Goal: Information Seeking & Learning: Learn about a topic

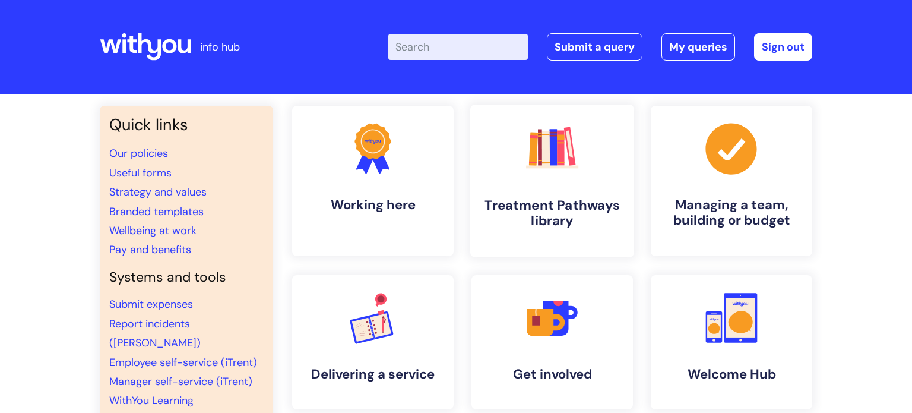
click at [492, 135] on link ".cls-1{fill:#f89b22;}.cls-1,.cls-2,.cls-3,.cls-4,.cls-5,.cls-6,.cls-7{stroke-wi…" at bounding box center [552, 181] width 164 height 153
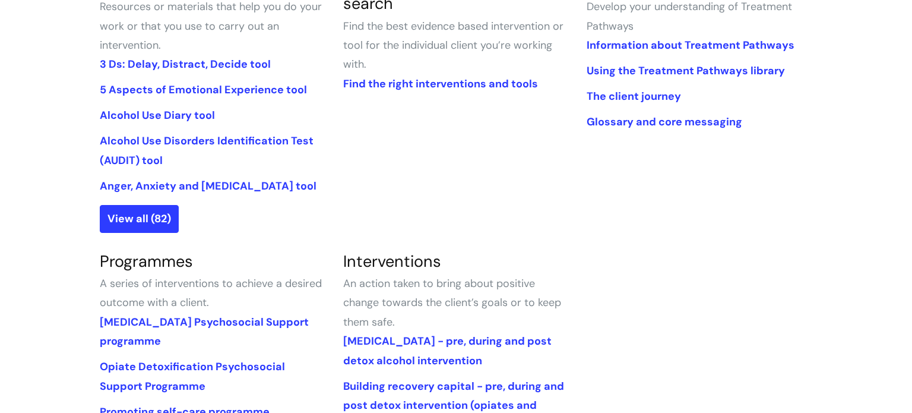
scroll to position [342, 0]
click at [144, 217] on link "View all (82)" at bounding box center [139, 217] width 79 height 27
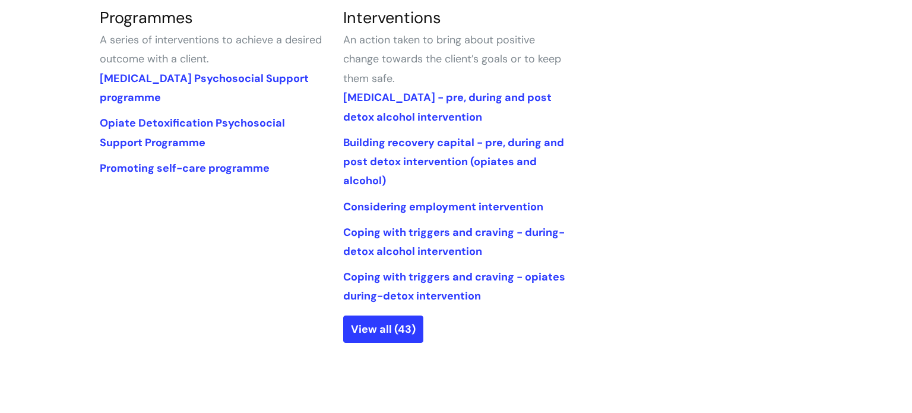
scroll to position [596, 0]
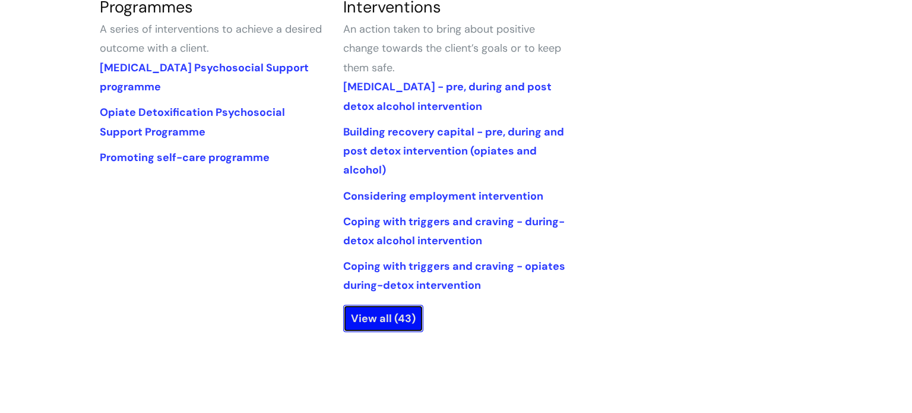
click at [388, 321] on link "View all (43)" at bounding box center [383, 318] width 80 height 27
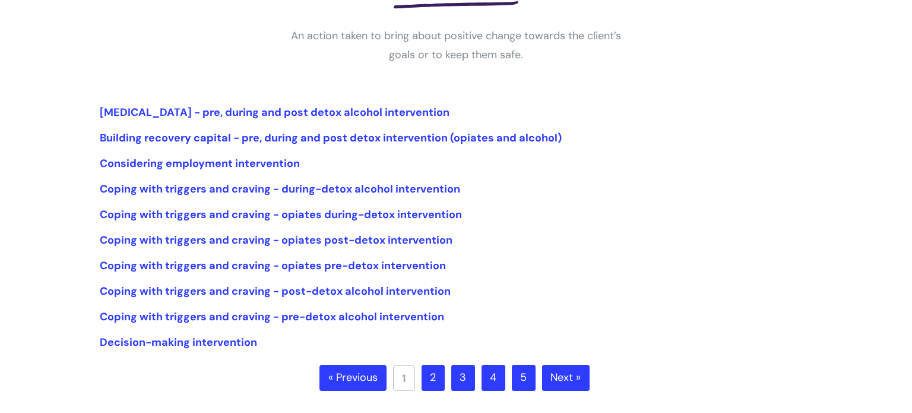
scroll to position [216, 0]
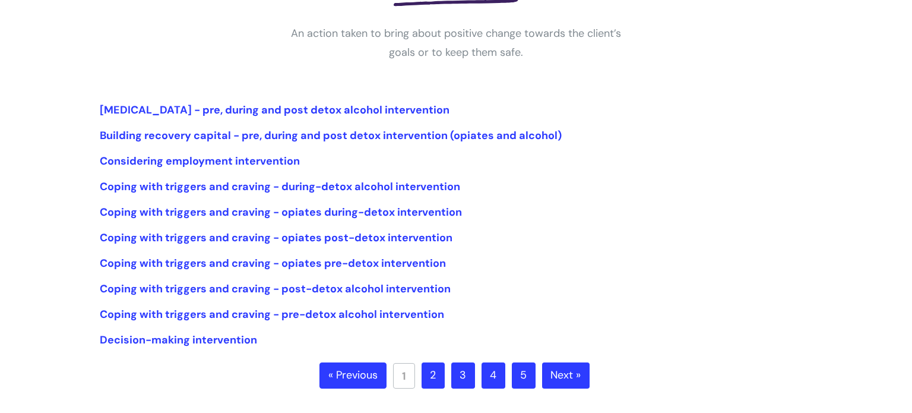
click at [441, 371] on link "2" at bounding box center [433, 375] width 23 height 26
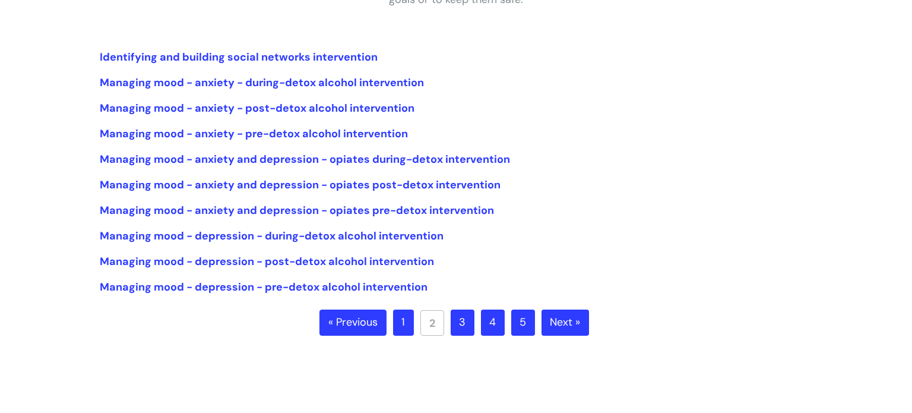
scroll to position [273, 0]
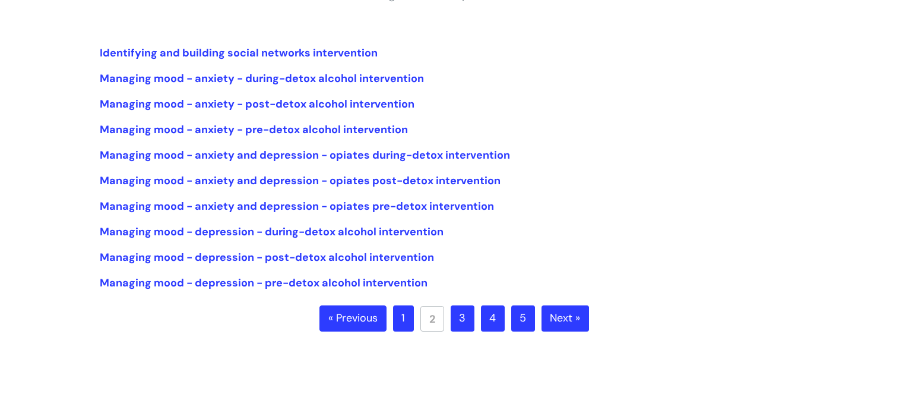
click at [466, 319] on link "3" at bounding box center [463, 318] width 24 height 26
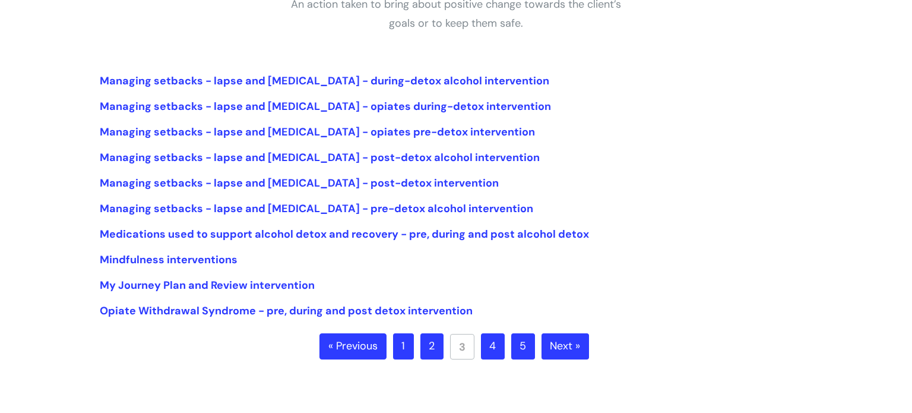
scroll to position [247, 0]
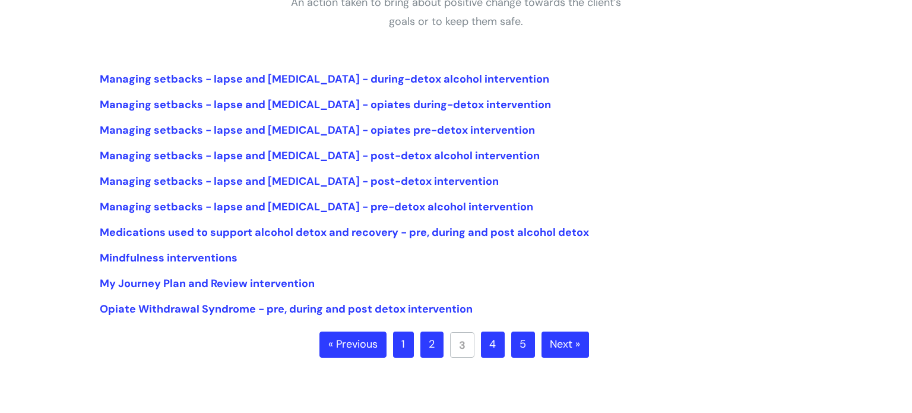
click at [498, 343] on link "4" at bounding box center [493, 344] width 24 height 26
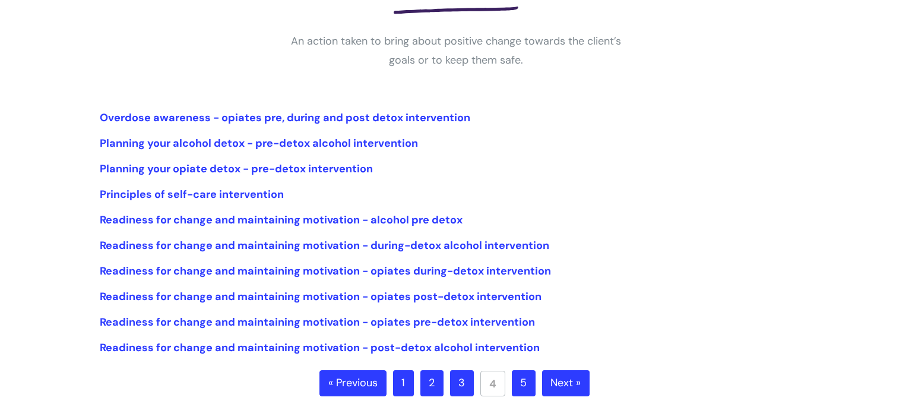
scroll to position [240, 0]
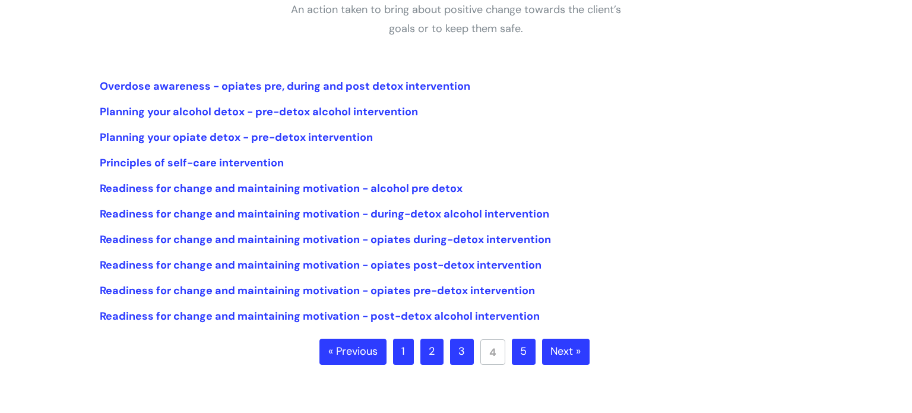
click at [520, 350] on link "5" at bounding box center [524, 351] width 24 height 26
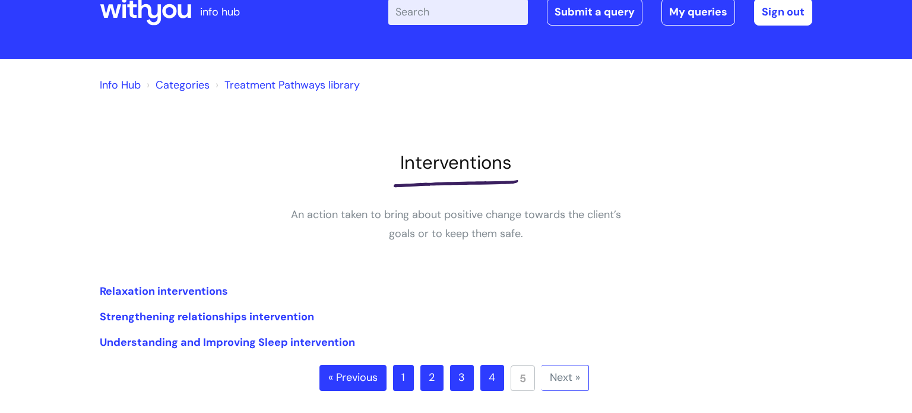
scroll to position [36, 0]
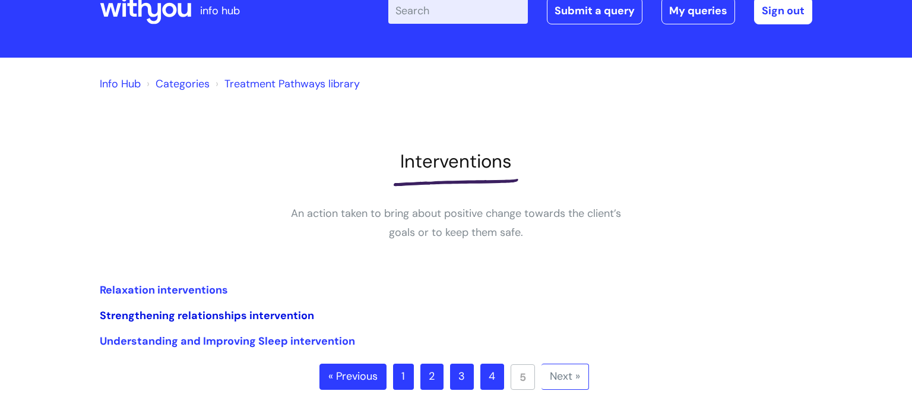
click at [262, 317] on link "Strengthening relationships intervention" at bounding box center [207, 315] width 214 height 14
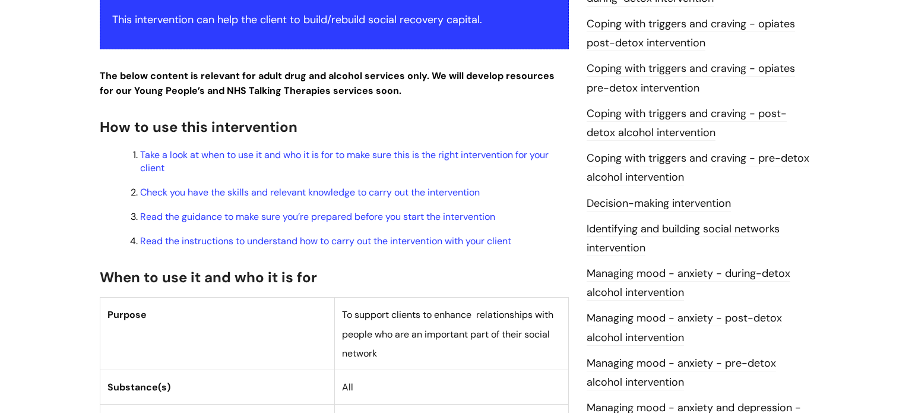
scroll to position [368, 0]
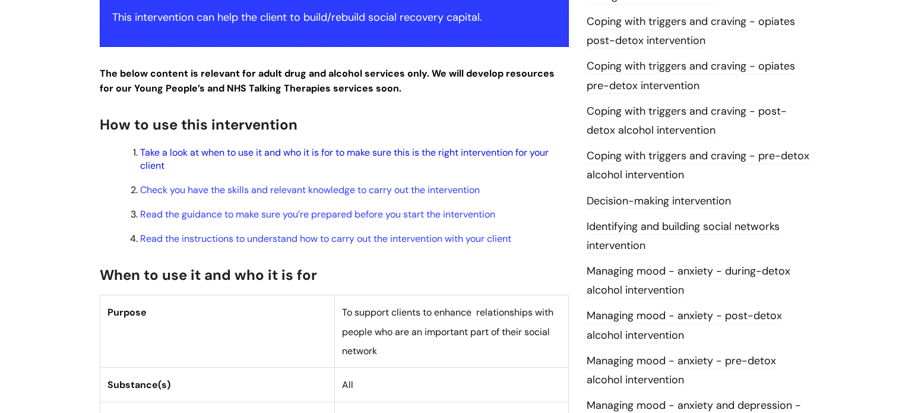
click at [523, 154] on link "Take a look at when to use it and who it is for to make sure this is the right …" at bounding box center [344, 159] width 409 height 26
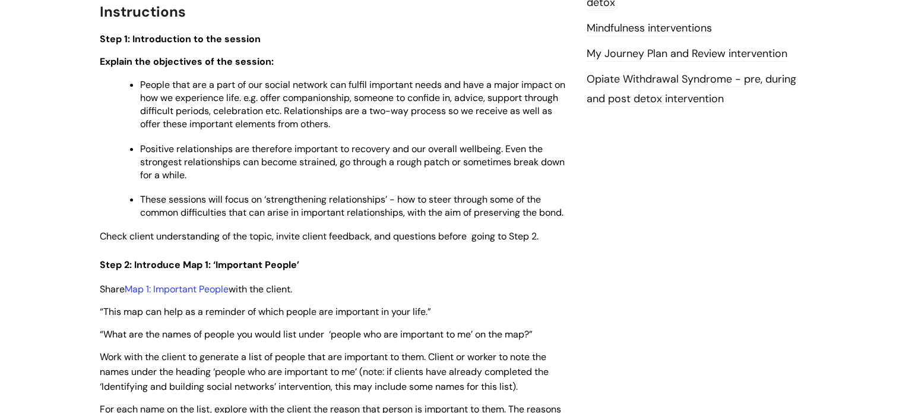
scroll to position [1443, 0]
click at [347, 84] on span "People that are a part of our social network can fulfil important needs and hav…" at bounding box center [352, 104] width 425 height 52
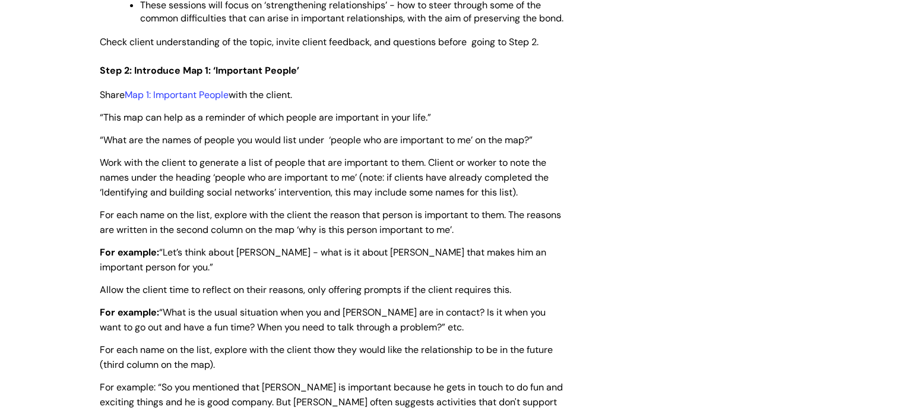
scroll to position [1637, 0]
